Goal: Use online tool/utility: Use online tool/utility

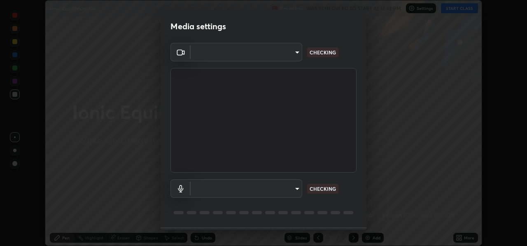
scroll to position [24, 0]
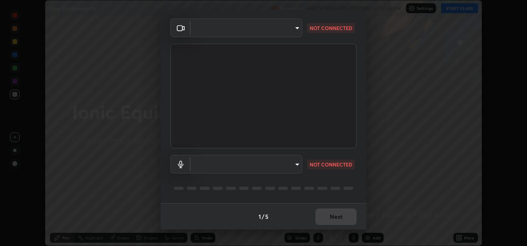
click at [285, 28] on body "Erase all Ionic Equilibrium-06 Recording WAS SCHEDULED TO START AT 12:45 PM Set…" at bounding box center [263, 123] width 527 height 246
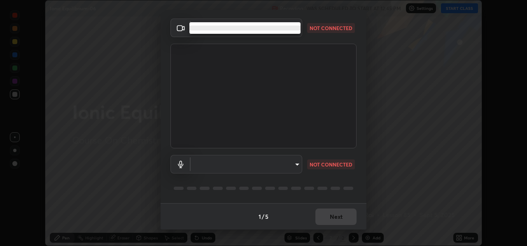
click at [156, 9] on div at bounding box center [263, 123] width 527 height 246
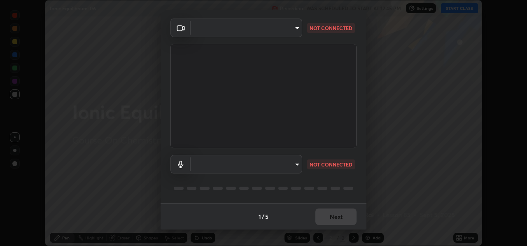
click at [234, 30] on body "Erase all Ionic Equilibrium-06 Recording WAS SCHEDULED TO START AT 12:45 PM Set…" at bounding box center [263, 123] width 527 height 246
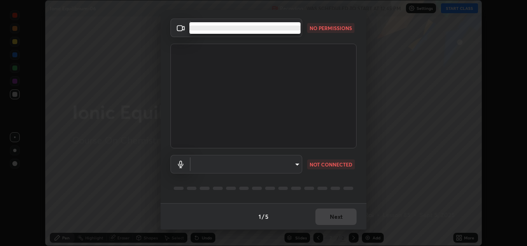
click at [248, 29] on li at bounding box center [245, 28] width 111 height 5
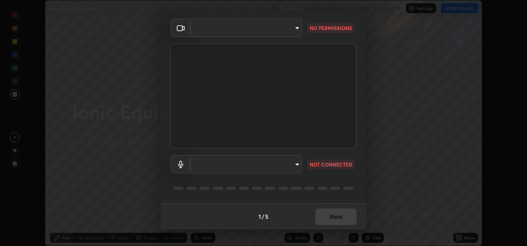
click at [262, 162] on body "Erase all Ionic Equilibrium-06 Recording WAS SCHEDULED TO START AT 12:45 PM Set…" at bounding box center [263, 123] width 527 height 246
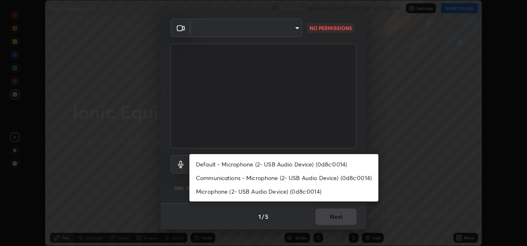
click at [254, 192] on li "Microphone (2- USB Audio Device) (0d8c:0014)" at bounding box center [284, 192] width 189 height 14
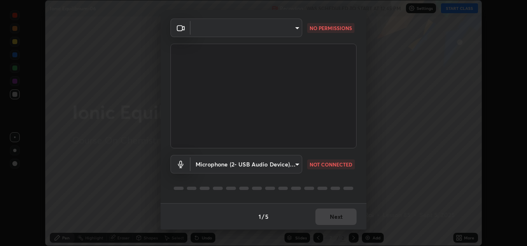
click at [257, 31] on body "Erase all Ionic Equilibrium-06 Recording WAS SCHEDULED TO START AT 12:45 PM Set…" at bounding box center [263, 123] width 527 height 246
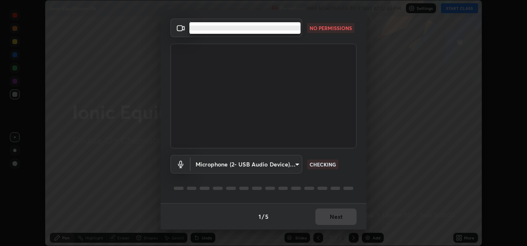
click at [262, 33] on ul at bounding box center [245, 28] width 111 height 12
click at [318, 28] on div at bounding box center [263, 123] width 527 height 246
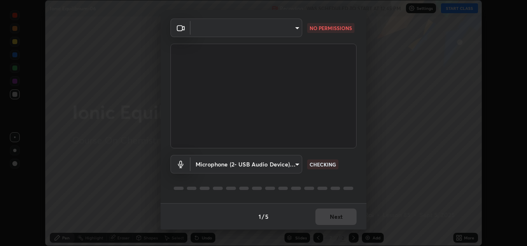
click at [285, 29] on body "Erase all Ionic Equilibrium-06 Recording WAS SCHEDULED TO START AT 12:45 PM Set…" at bounding box center [263, 123] width 527 height 246
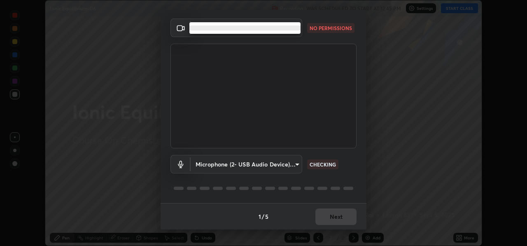
click at [323, 28] on div at bounding box center [263, 123] width 527 height 246
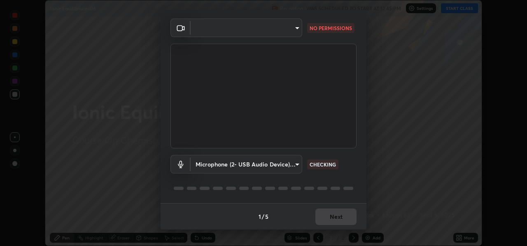
click at [322, 34] on div "​ NO PERMISSIONS" at bounding box center [264, 28] width 186 height 19
click at [243, 26] on body "Erase all Ionic Equilibrium-06 Recording WAS SCHEDULED TO START AT 12:45 PM Set…" at bounding box center [263, 123] width 527 height 246
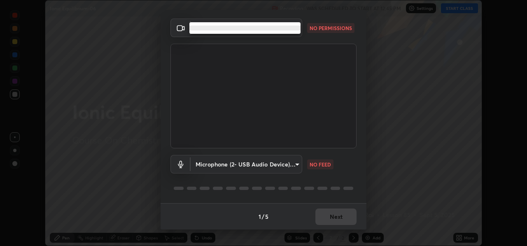
click at [324, 60] on div at bounding box center [263, 123] width 527 height 246
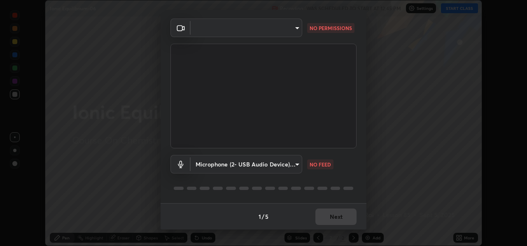
click at [294, 165] on body "Erase all Ionic Equilibrium-06 Recording WAS SCHEDULED TO START AT 12:45 PM Set…" at bounding box center [263, 123] width 527 height 246
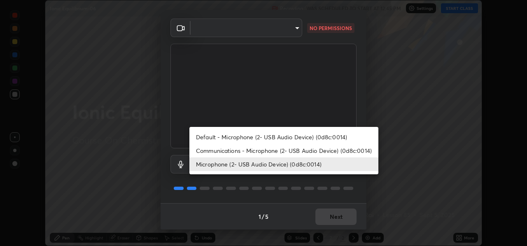
click at [261, 137] on li "Default - Microphone (2- USB Audio Device) (0d8c:0014)" at bounding box center [284, 137] width 189 height 14
type input "default"
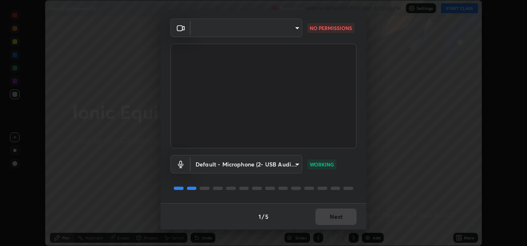
click at [259, 31] on body "Erase all Ionic Equilibrium-06 Recording WAS SCHEDULED TO START AT 12:45 PM Set…" at bounding box center [263, 123] width 527 height 246
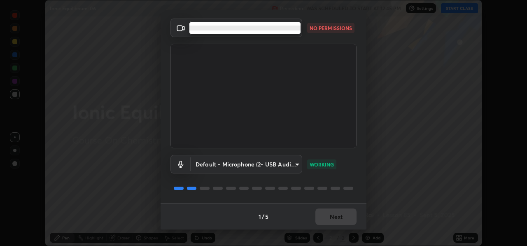
click at [229, 27] on li at bounding box center [245, 28] width 111 height 5
